Goal: Information Seeking & Learning: Learn about a topic

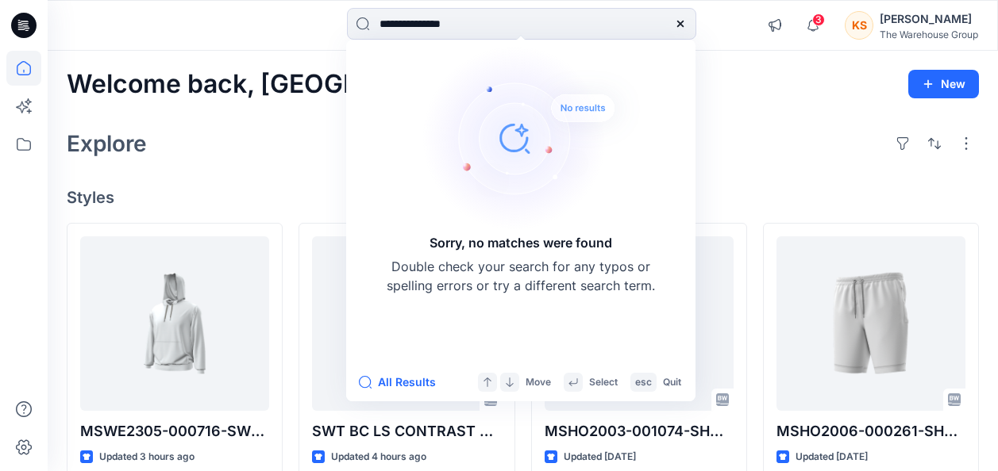
scroll to position [159, 0]
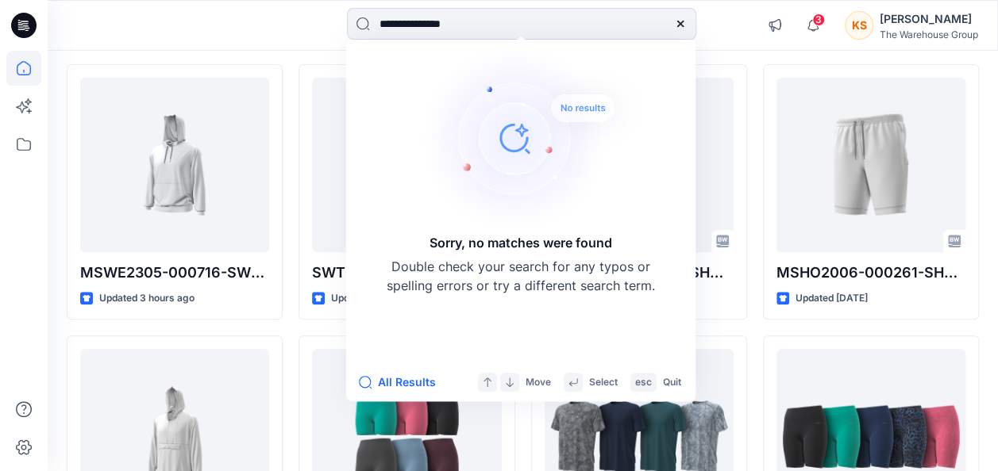
click at [676, 17] on icon at bounding box center [680, 23] width 13 height 13
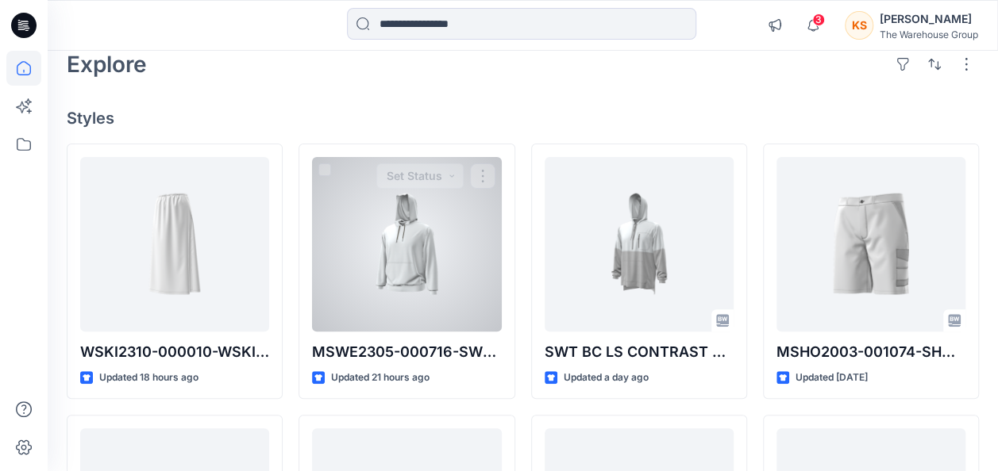
scroll to position [159, 0]
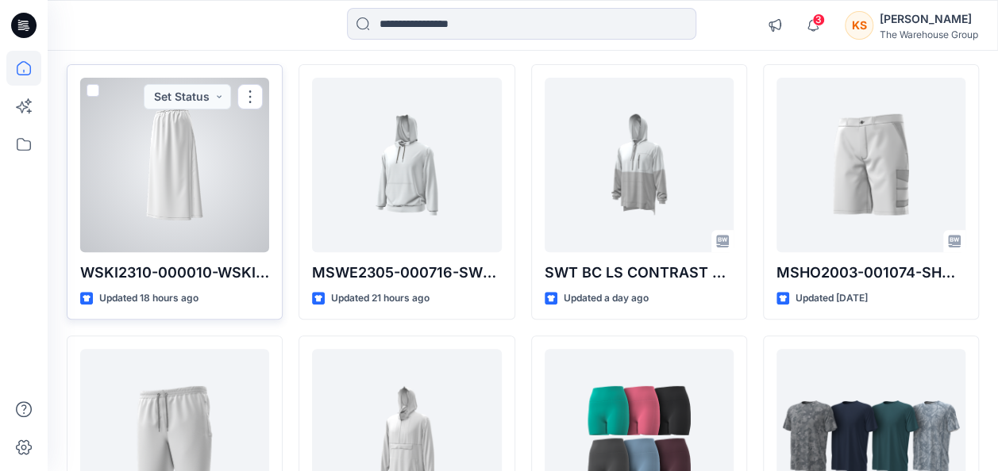
click at [189, 190] on div at bounding box center [174, 165] width 189 height 175
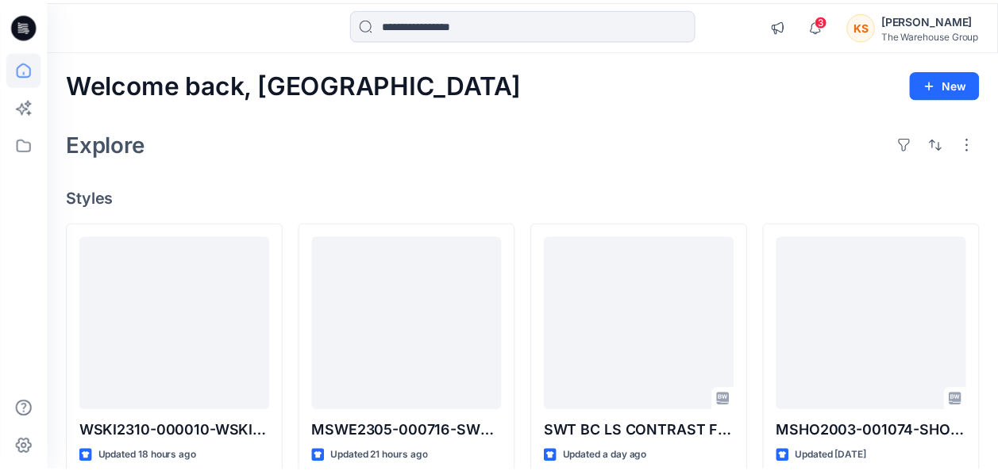
scroll to position [159, 0]
